Goal: Use online tool/utility: Utilize a website feature to perform a specific function

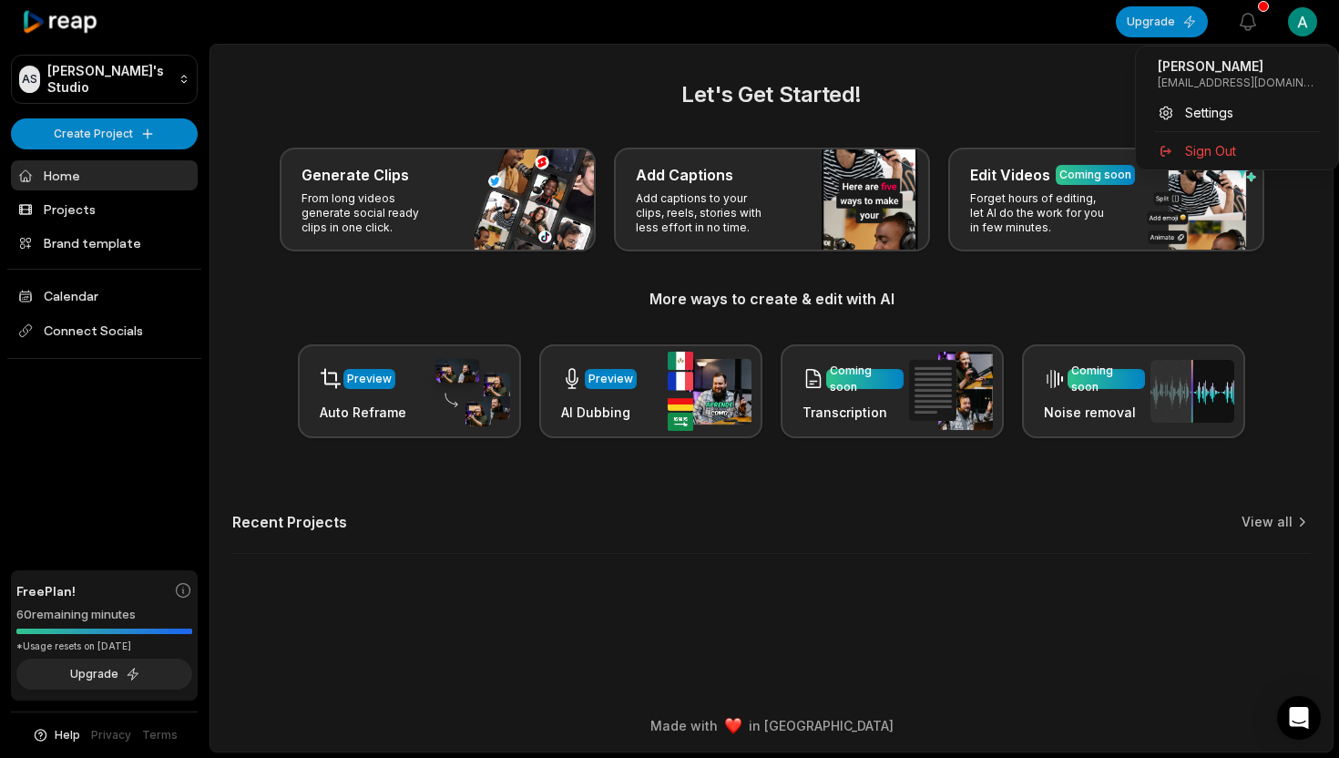
click at [1307, 18] on html "AS [PERSON_NAME]'s Studio Create Project Home Projects Brand template Calendar …" at bounding box center [669, 379] width 1339 height 758
click at [153, 77] on html "AS [PERSON_NAME]'s Studio Create Project Home Projects Brand template Calendar …" at bounding box center [669, 379] width 1339 height 758
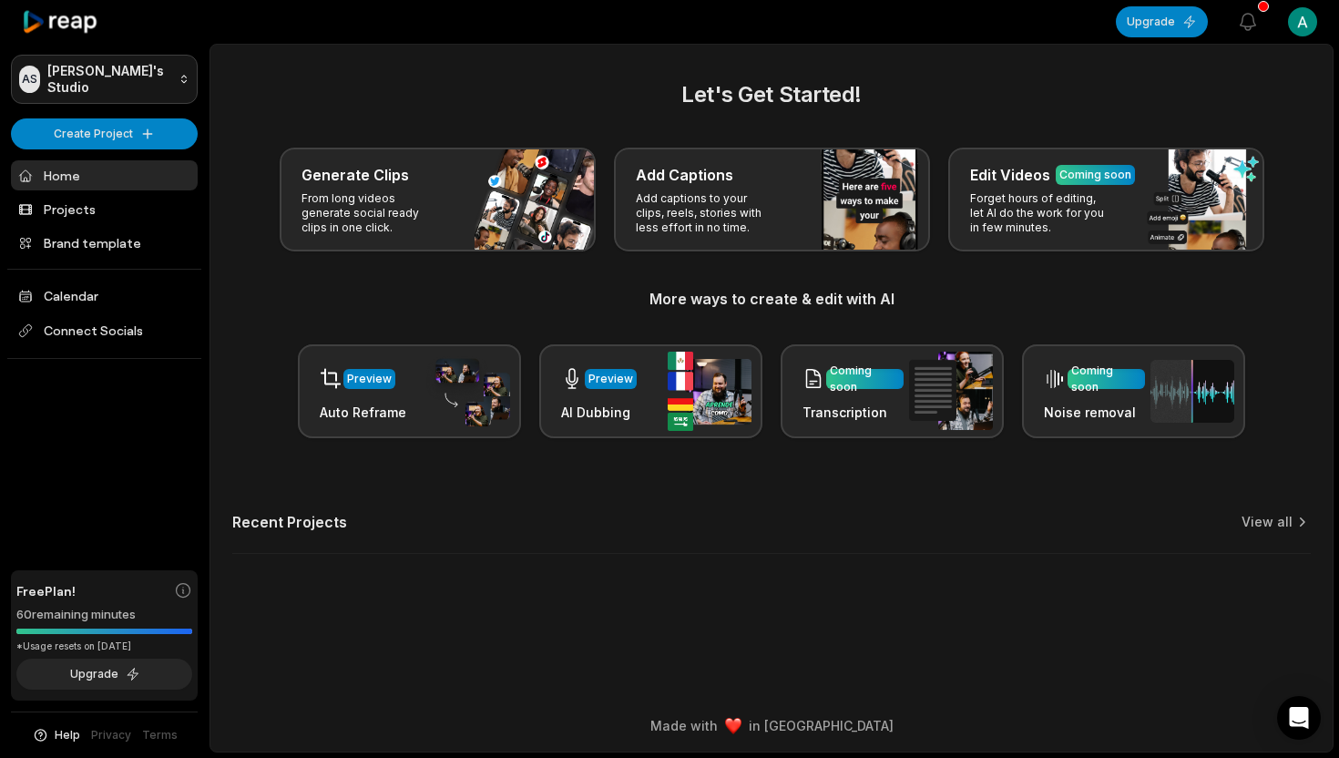
click at [150, 77] on html "AS [PERSON_NAME]'s Studio Create Project Home Projects Brand template Calendar …" at bounding box center [669, 379] width 1339 height 758
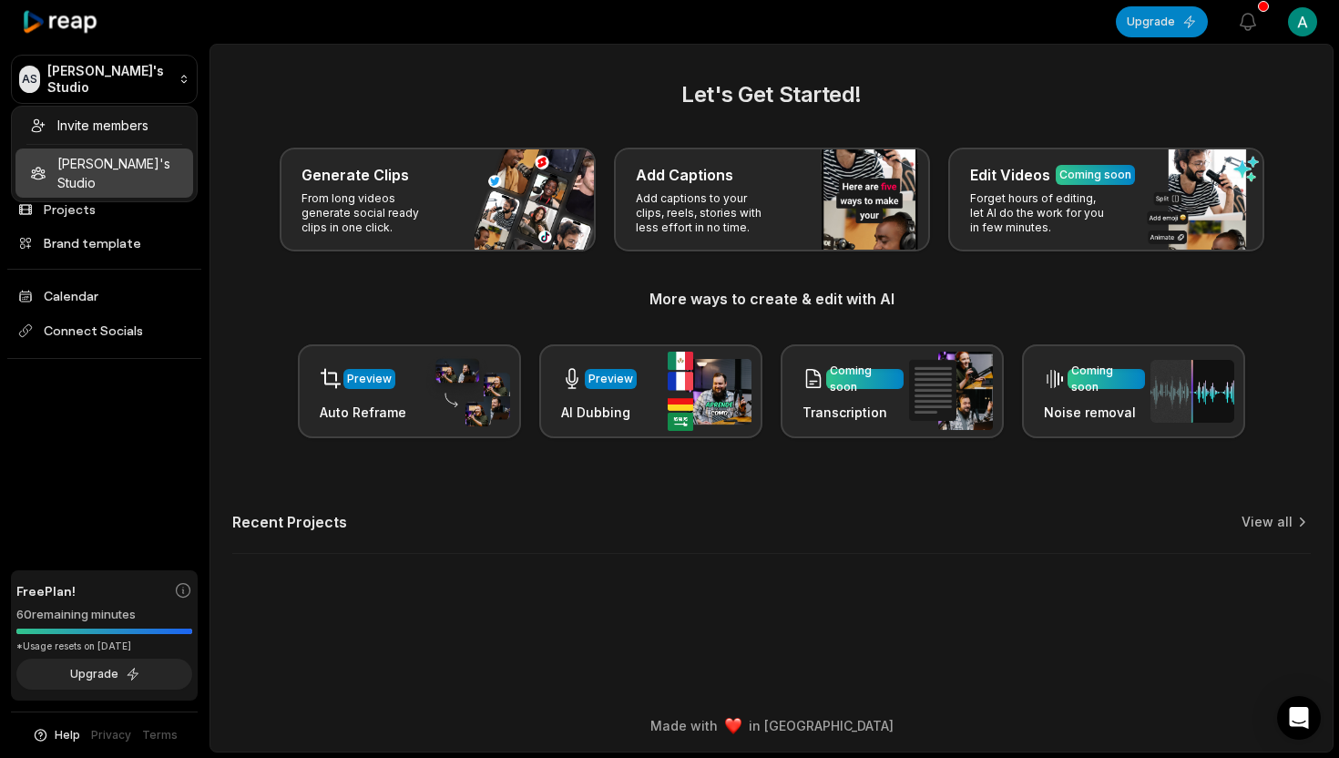
click at [1303, 21] on html "AS [PERSON_NAME]'s Studio Create Project Home Projects Brand template Calendar …" at bounding box center [669, 379] width 1339 height 758
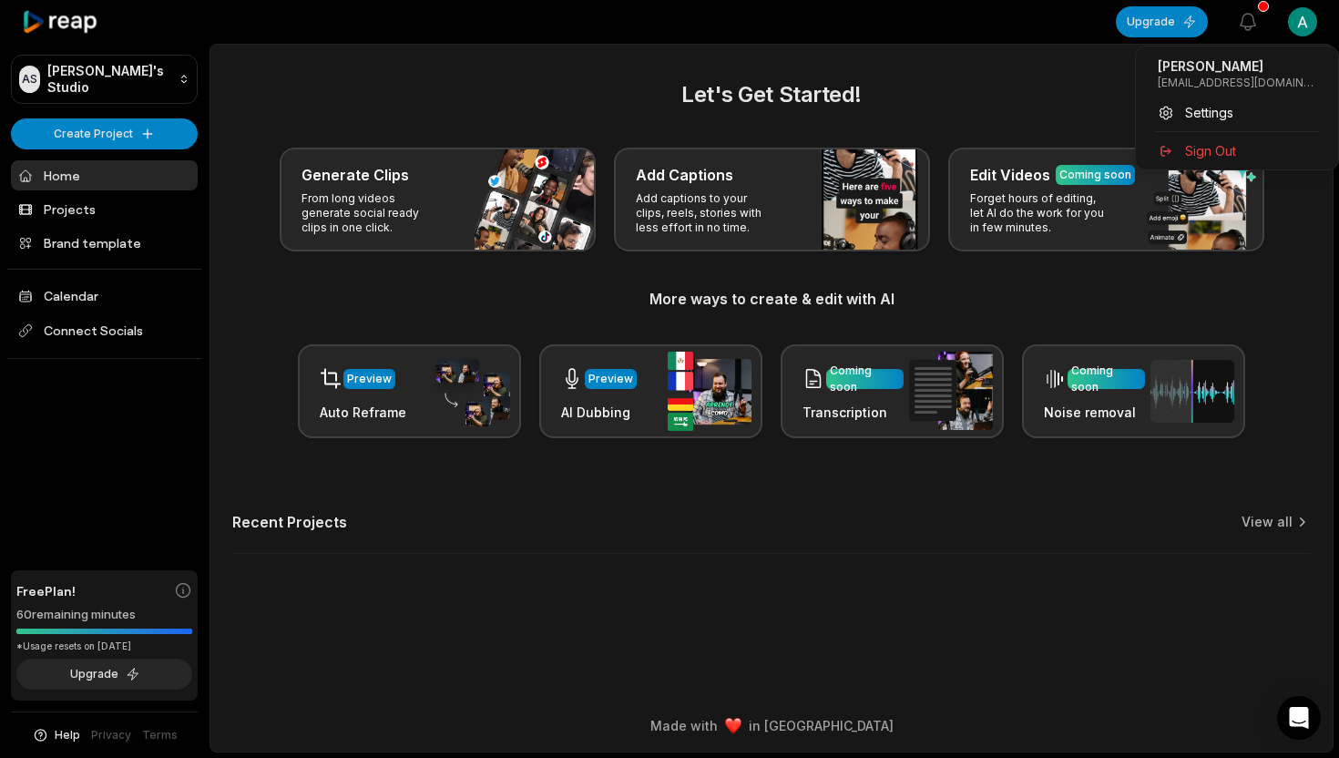
click at [1303, 21] on html "AS [PERSON_NAME]'s Studio Create Project Home Projects Brand template Calendar …" at bounding box center [669, 379] width 1339 height 758
click at [370, 189] on html "AS [PERSON_NAME]'s Studio Create Project Home Projects Brand template Calendar …" at bounding box center [669, 379] width 1339 height 758
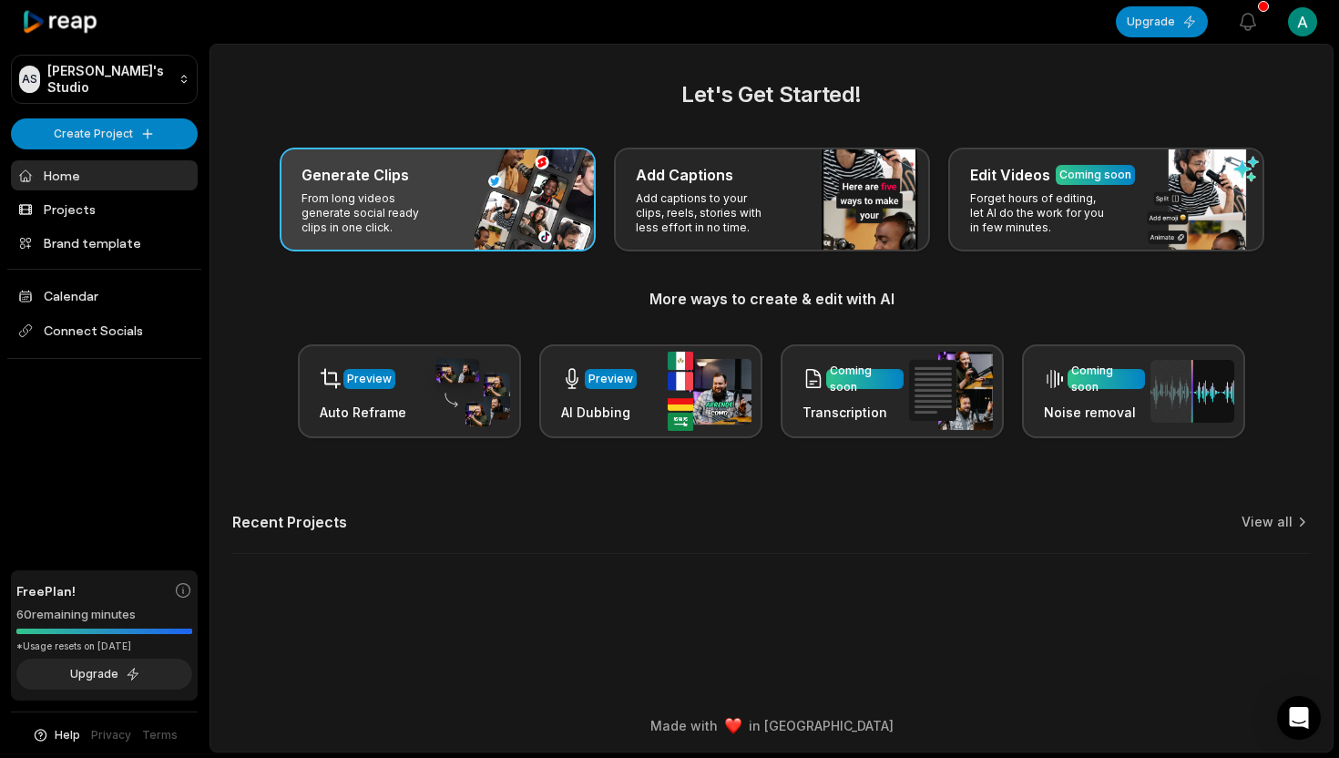
click at [422, 193] on p "From long videos generate social ready clips in one click." at bounding box center [372, 213] width 141 height 44
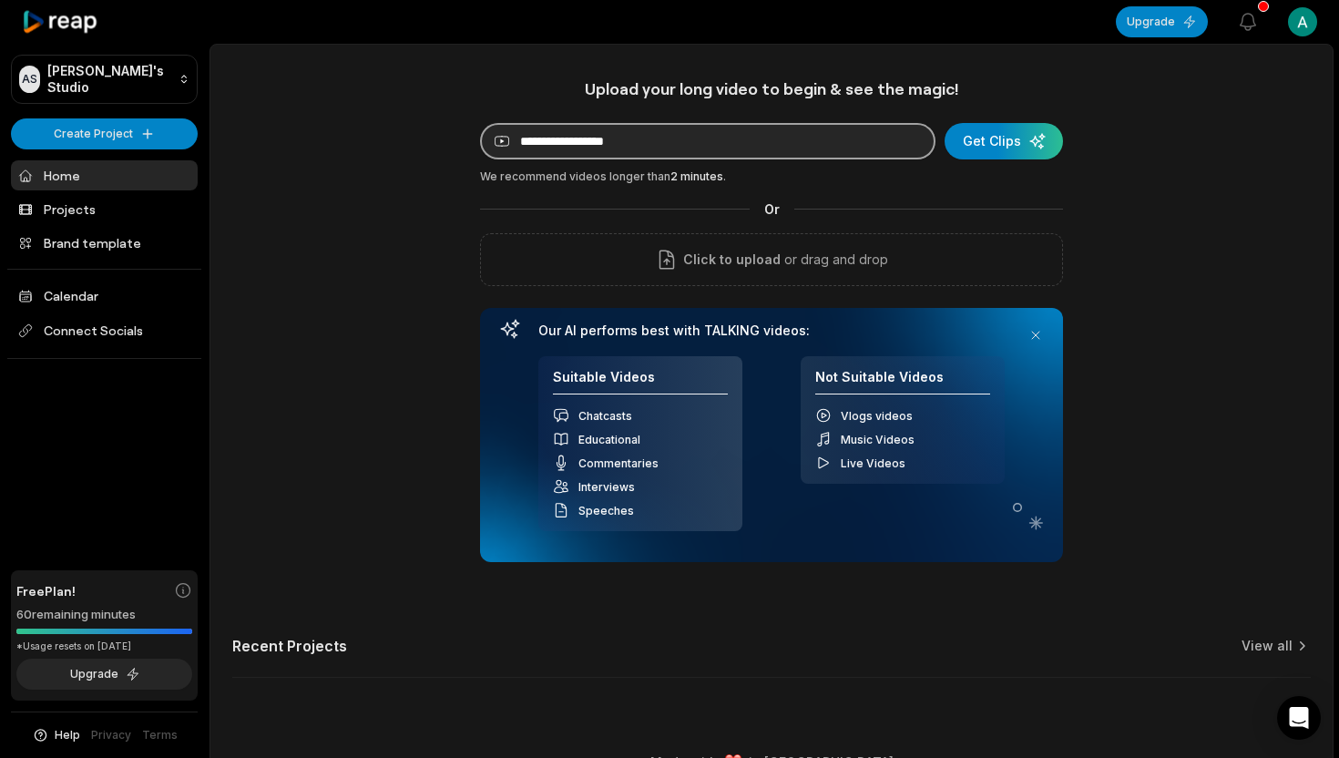
click at [656, 137] on input at bounding box center [708, 141] width 456 height 36
paste input "**********"
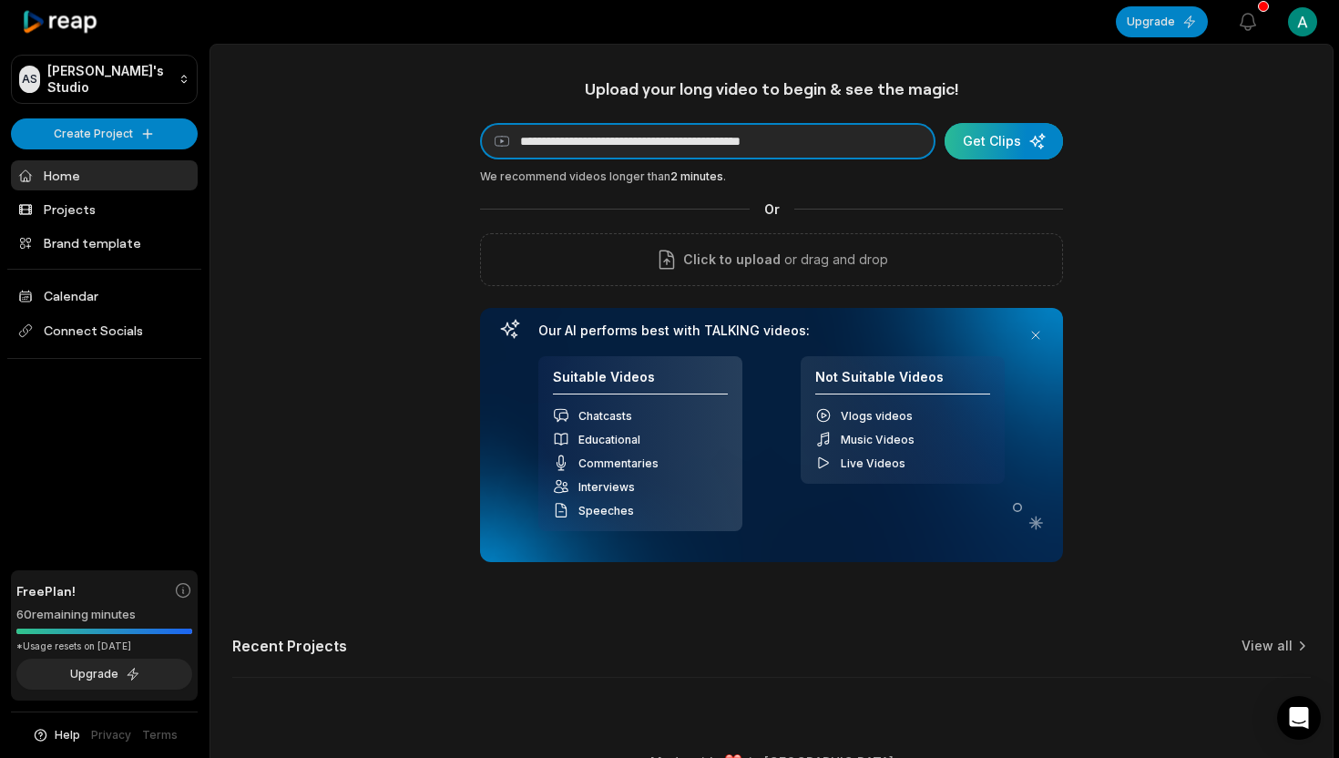
type input "**********"
click at [1022, 146] on div "submit" at bounding box center [1004, 141] width 118 height 36
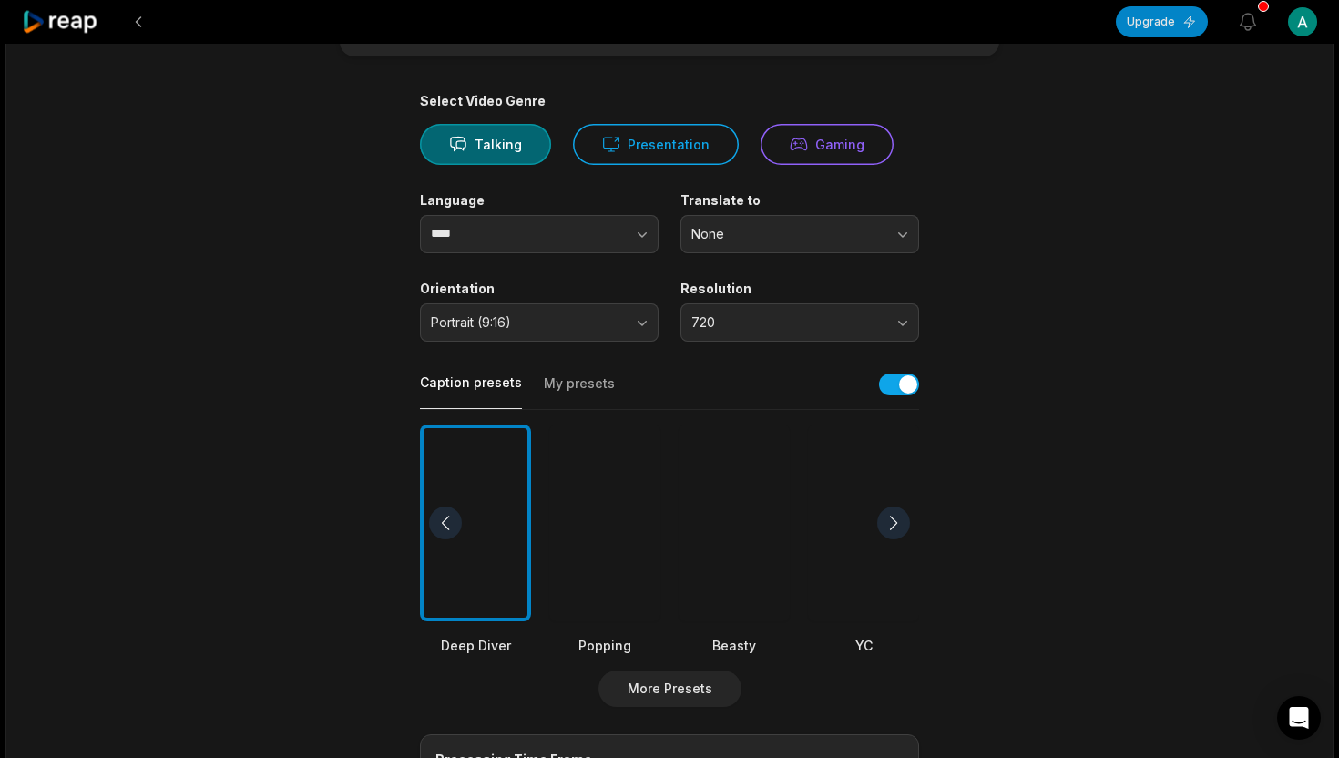
scroll to position [116, 0]
click at [899, 526] on div at bounding box center [893, 521] width 33 height 33
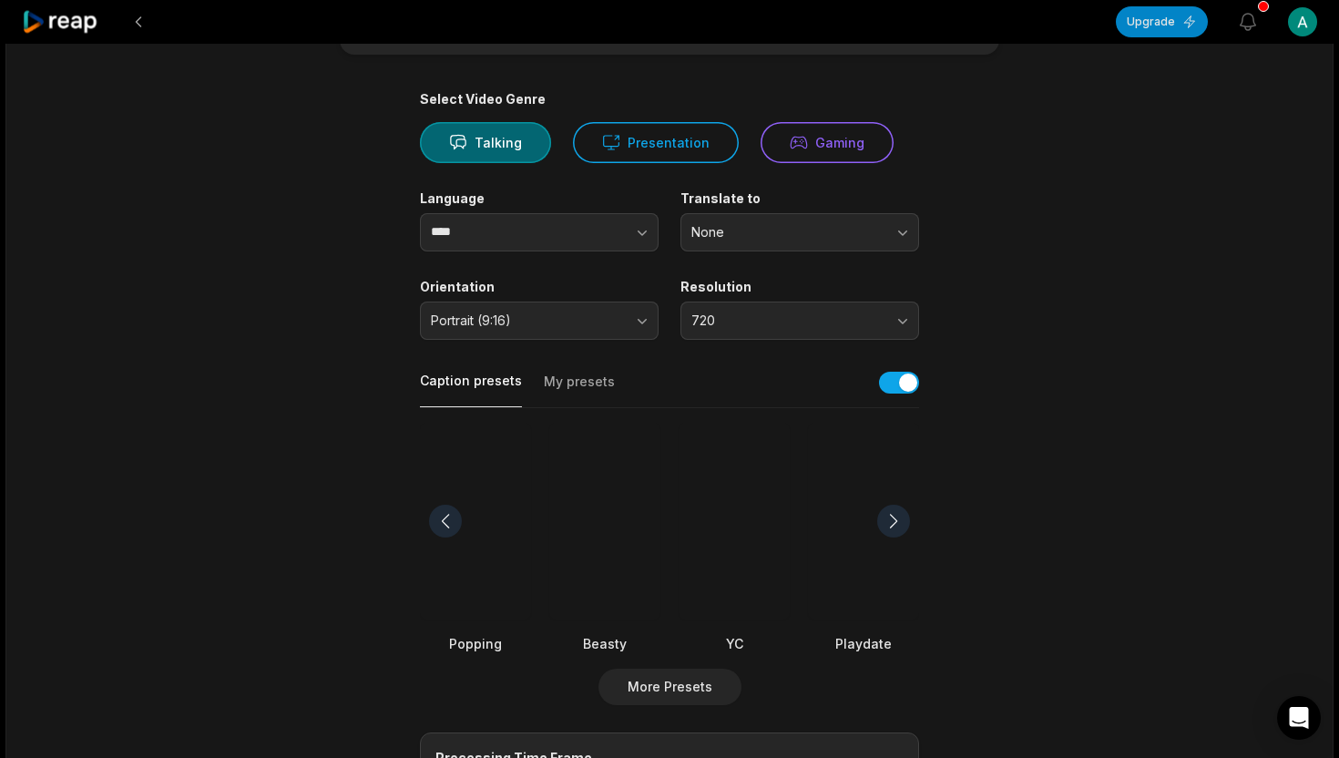
click at [867, 565] on div at bounding box center [863, 522] width 111 height 198
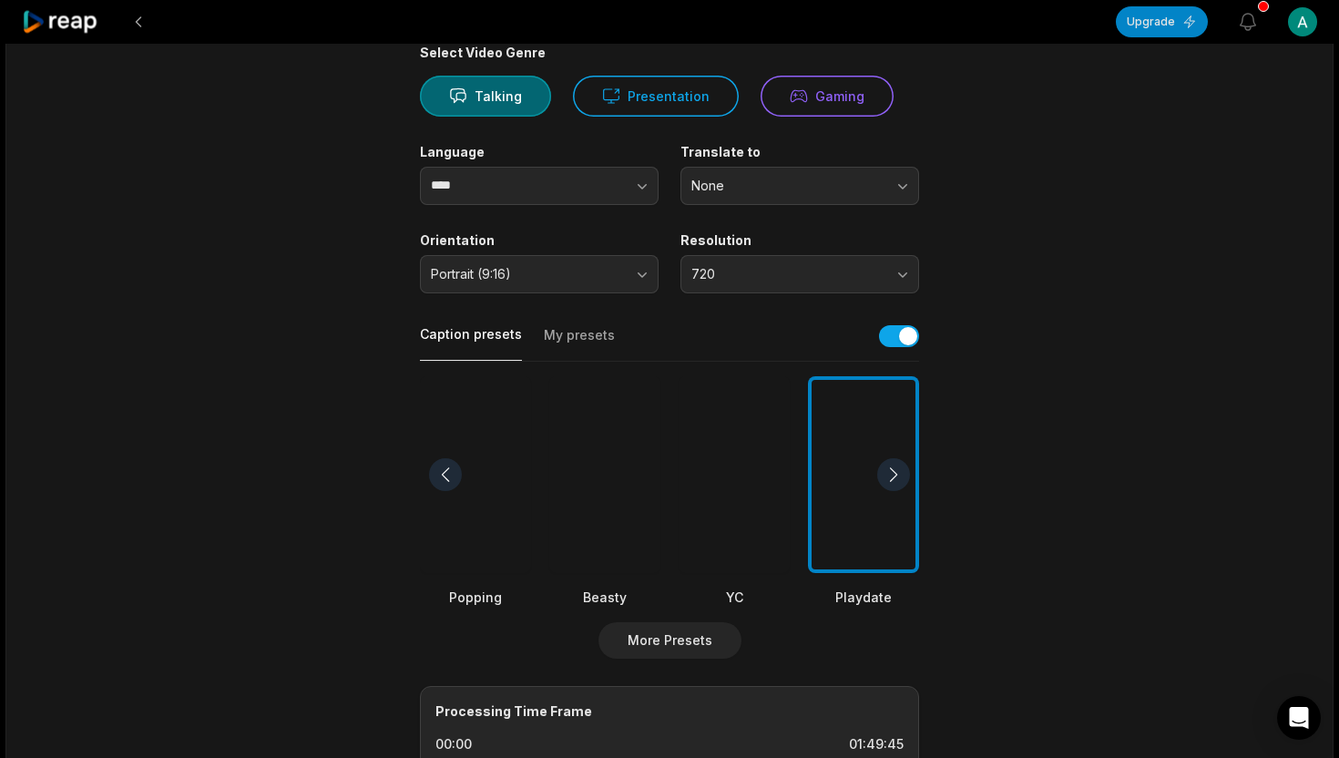
scroll to position [0, 0]
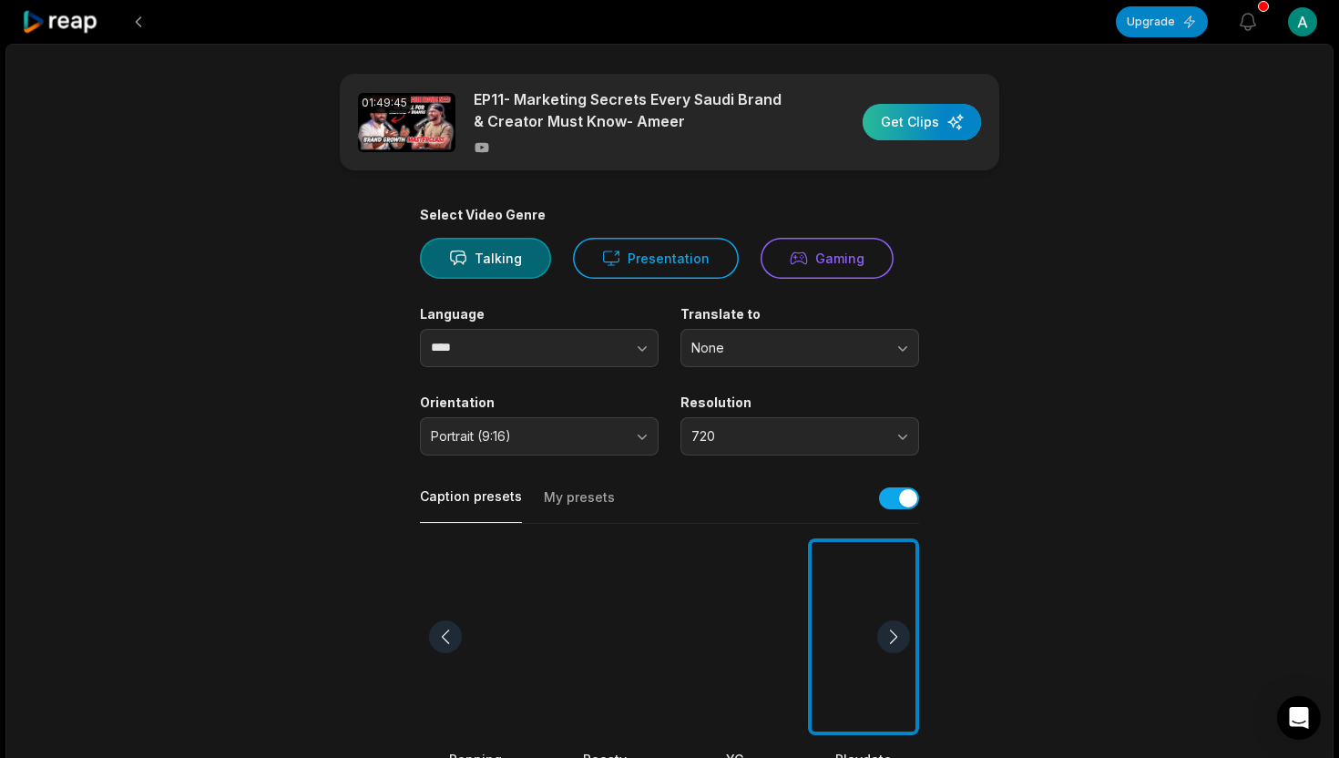
click at [904, 125] on div "button" at bounding box center [922, 122] width 118 height 36
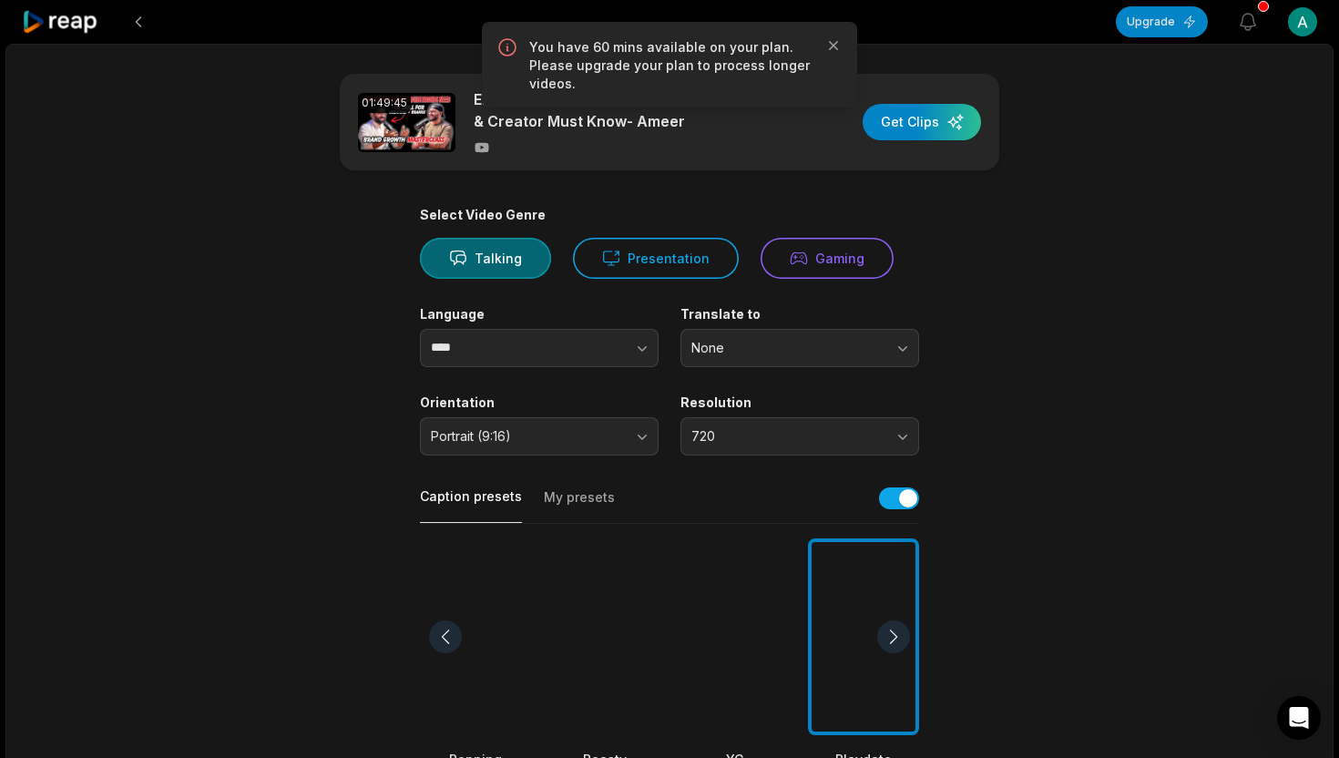
click at [1313, 17] on html "Upgrade View notifications Open user menu 01:49:45 EP11- Marketing Secrets Ever…" at bounding box center [669, 379] width 1339 height 758
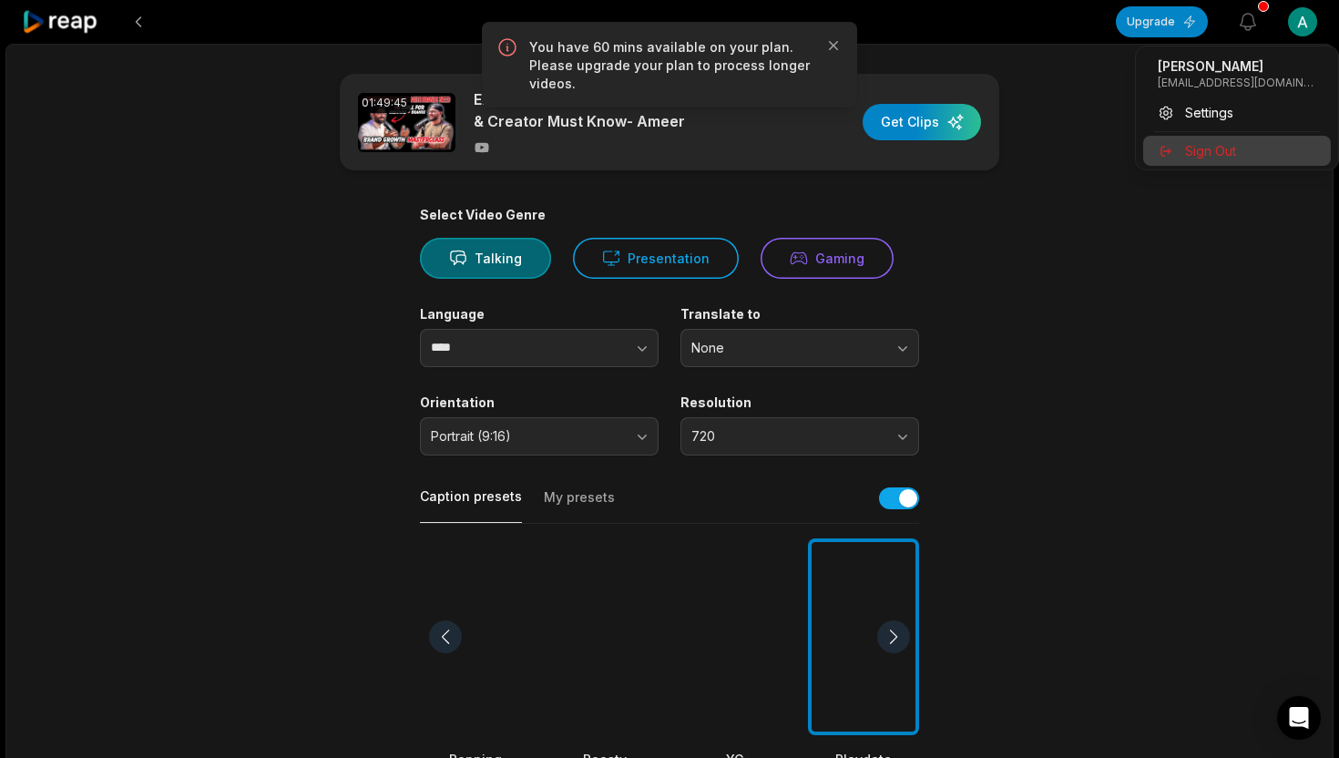
click at [1212, 142] on span "Sign Out" at bounding box center [1210, 150] width 51 height 19
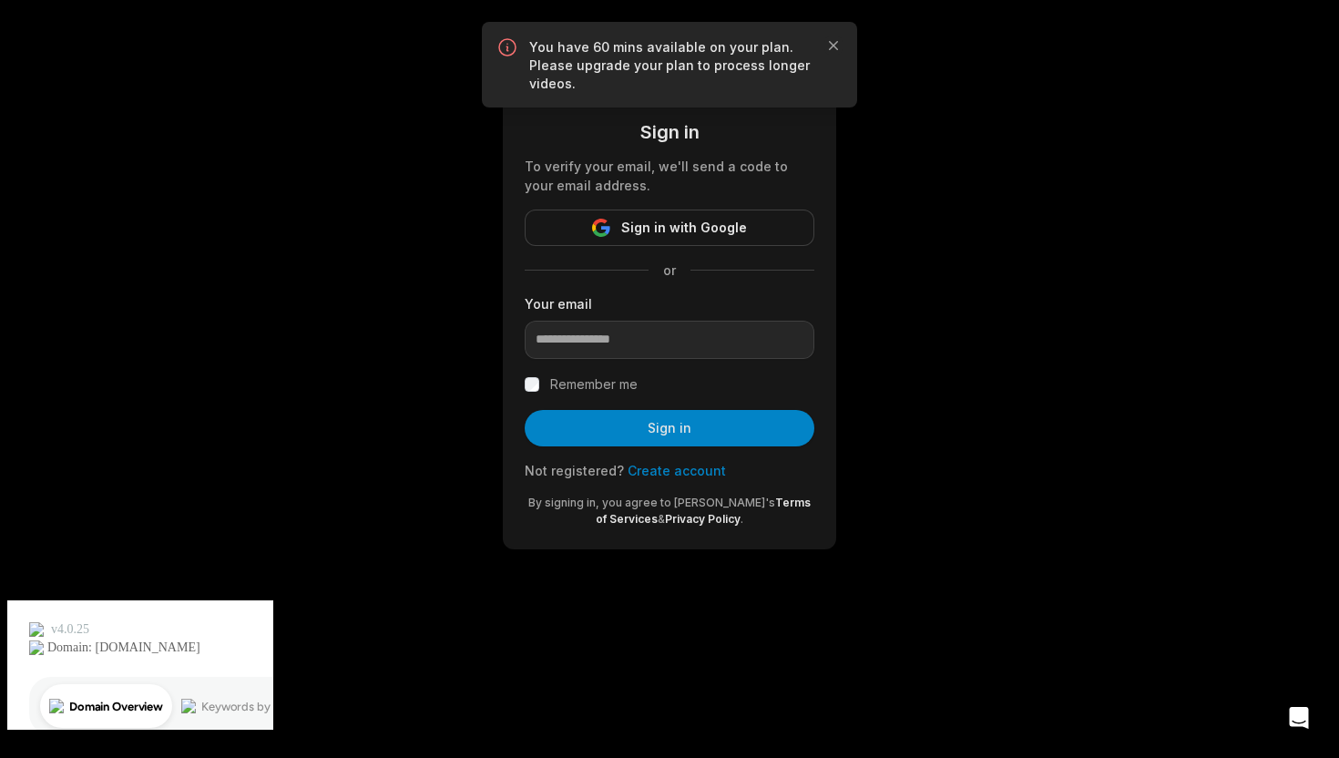
click at [690, 315] on div "Your email" at bounding box center [670, 326] width 290 height 65
click at [650, 344] on input "email" at bounding box center [670, 340] width 290 height 38
click at [684, 232] on span "Sign in with Google" at bounding box center [684, 228] width 126 height 22
